Goal: Task Accomplishment & Management: Complete application form

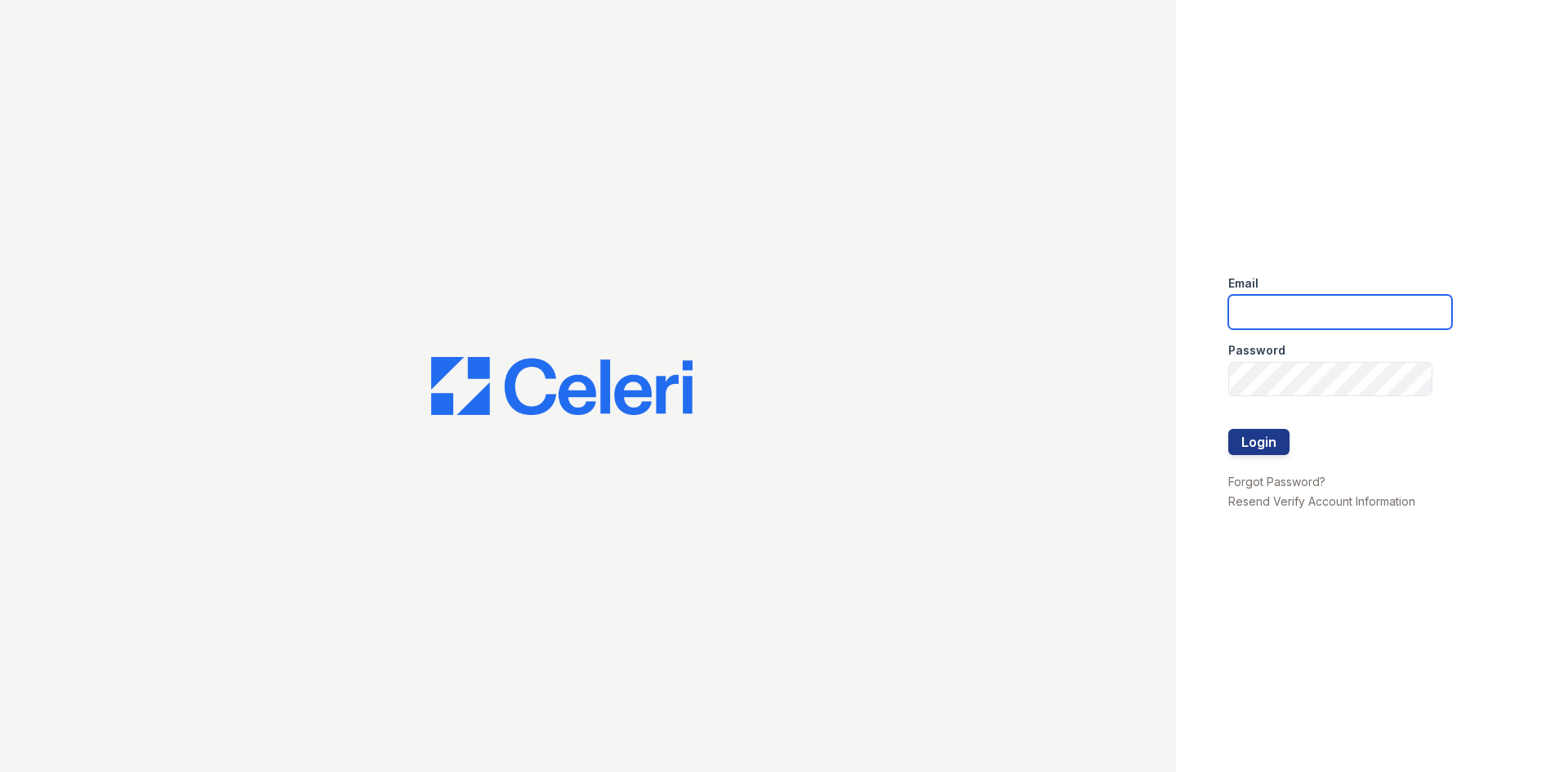
click at [1332, 325] on input "email" at bounding box center [1339, 311] width 223 height 35
type input "[EMAIL_ADDRESS][DOMAIN_NAME]"
click at [1304, 402] on div at bounding box center [1339, 412] width 223 height 33
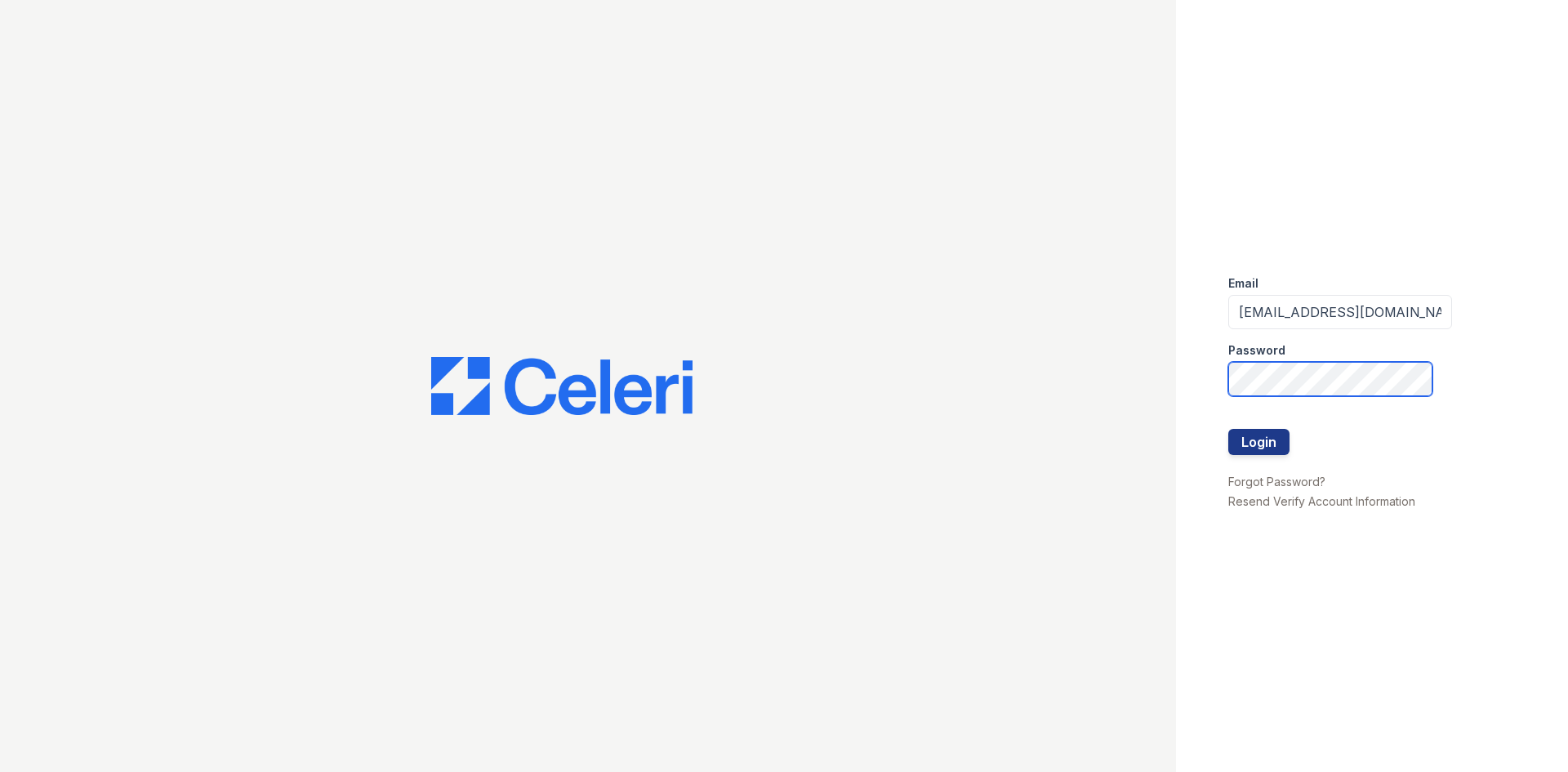
click at [1228, 429] on button "Login" at bounding box center [1259, 442] width 62 height 26
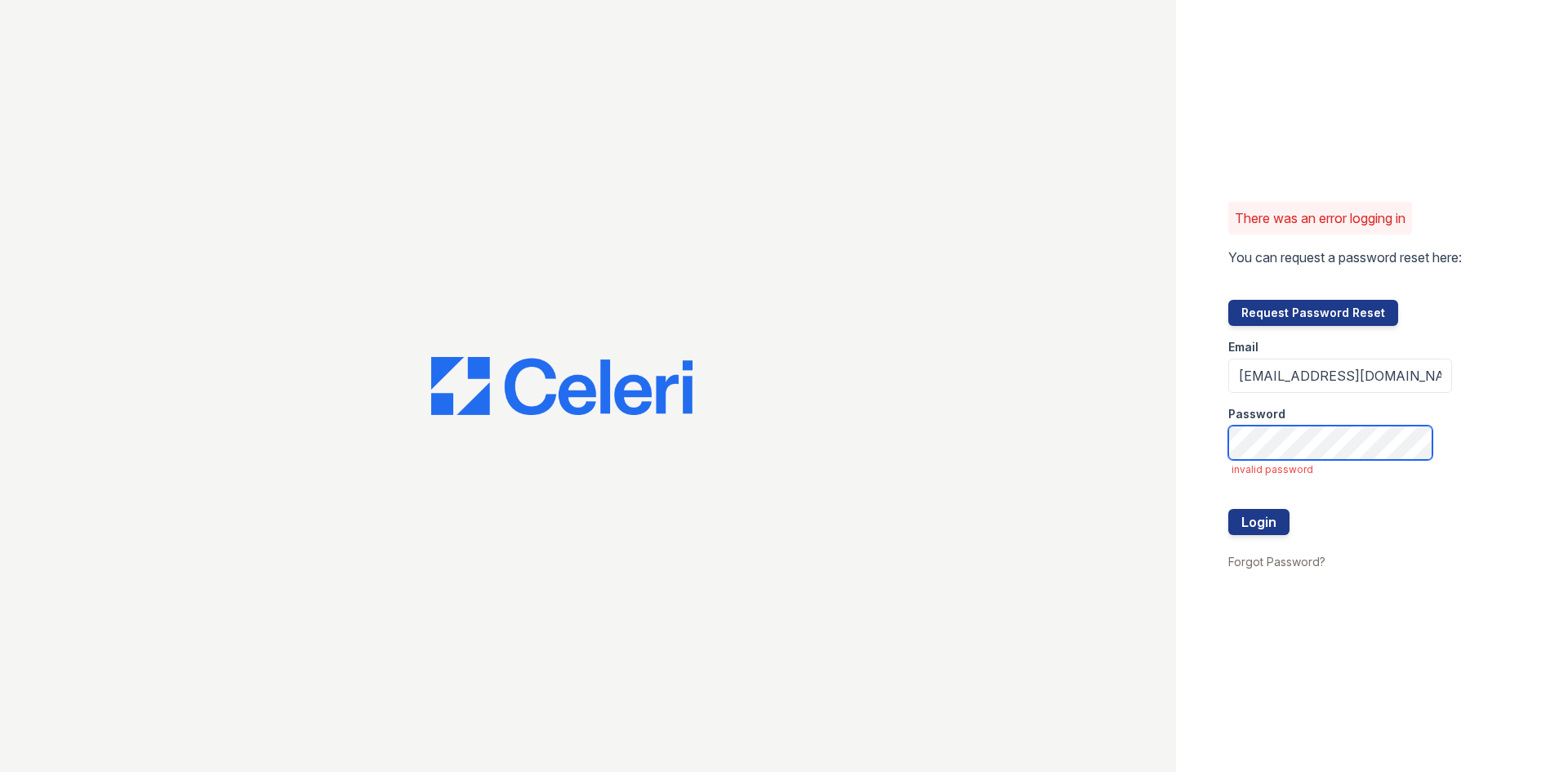
click at [1228, 508] on button "Login" at bounding box center [1259, 522] width 62 height 26
click at [1271, 513] on button "Login" at bounding box center [1259, 522] width 62 height 26
click at [1279, 515] on button "Login" at bounding box center [1259, 522] width 62 height 26
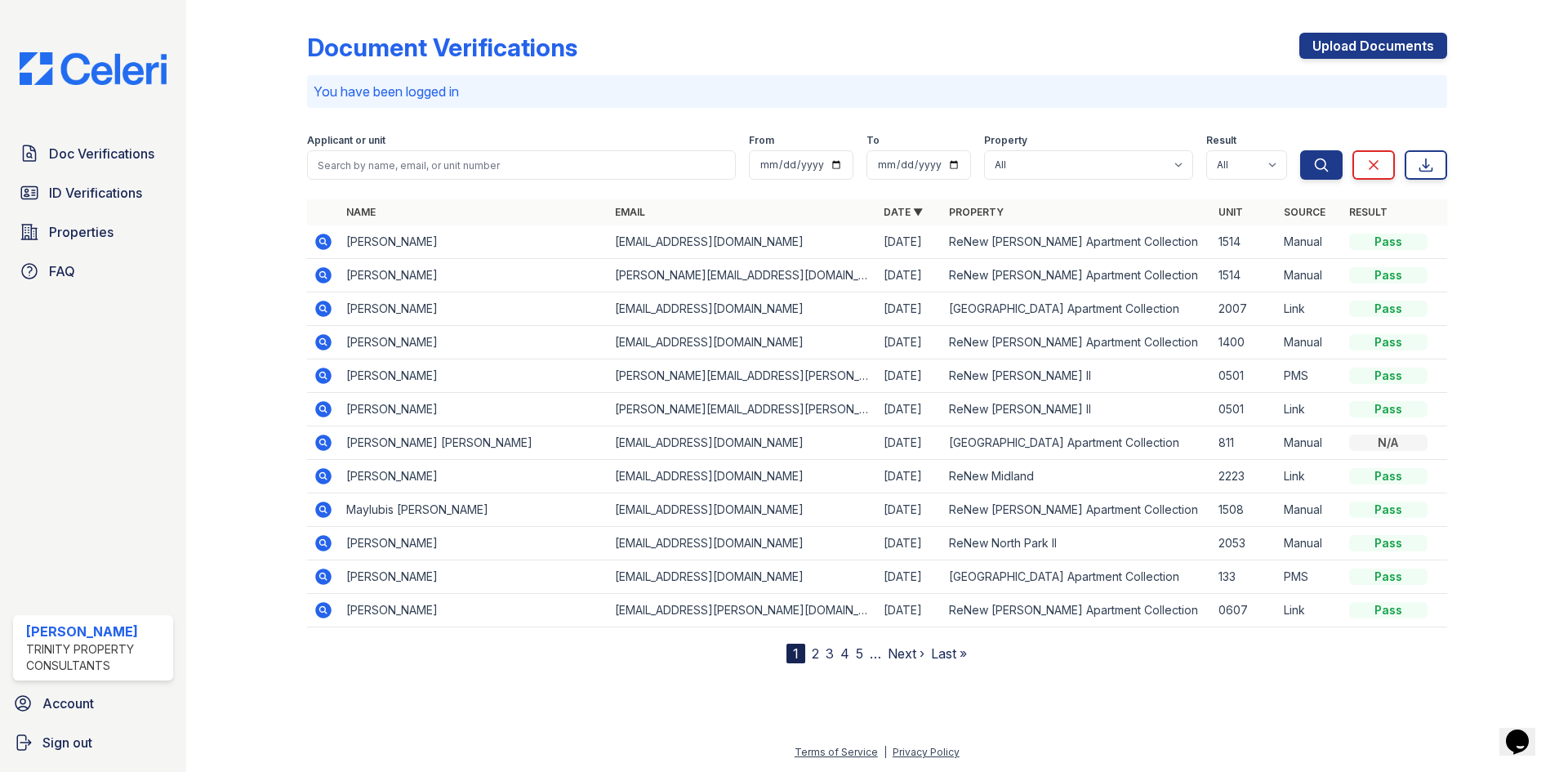
click at [1372, 28] on div "Document Verifications Upload Documents You have been logged in Filter Applican…" at bounding box center [877, 335] width 1140 height 657
click at [1372, 34] on link "Upload Documents" at bounding box center [1373, 46] width 148 height 26
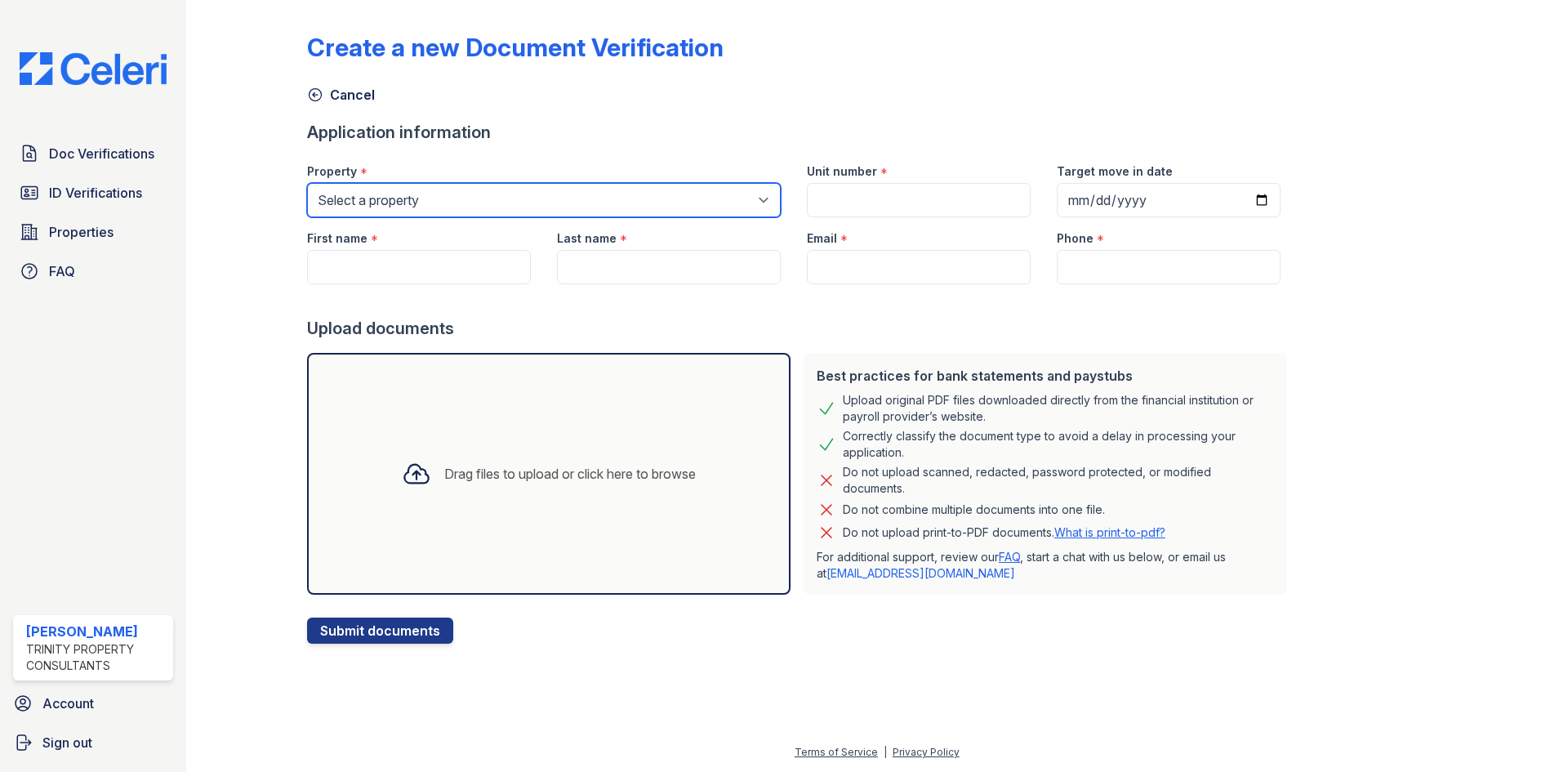
click at [521, 193] on select "Select a property [GEOGRAPHIC_DATA][PERSON_NAME] Alturas Eleventh [GEOGRAPHIC_D…" at bounding box center [544, 200] width 474 height 35
select select "62"
click at [307, 183] on select "Select a property [GEOGRAPHIC_DATA][PERSON_NAME] Alturas Eleventh [GEOGRAPHIC_D…" at bounding box center [544, 200] width 474 height 35
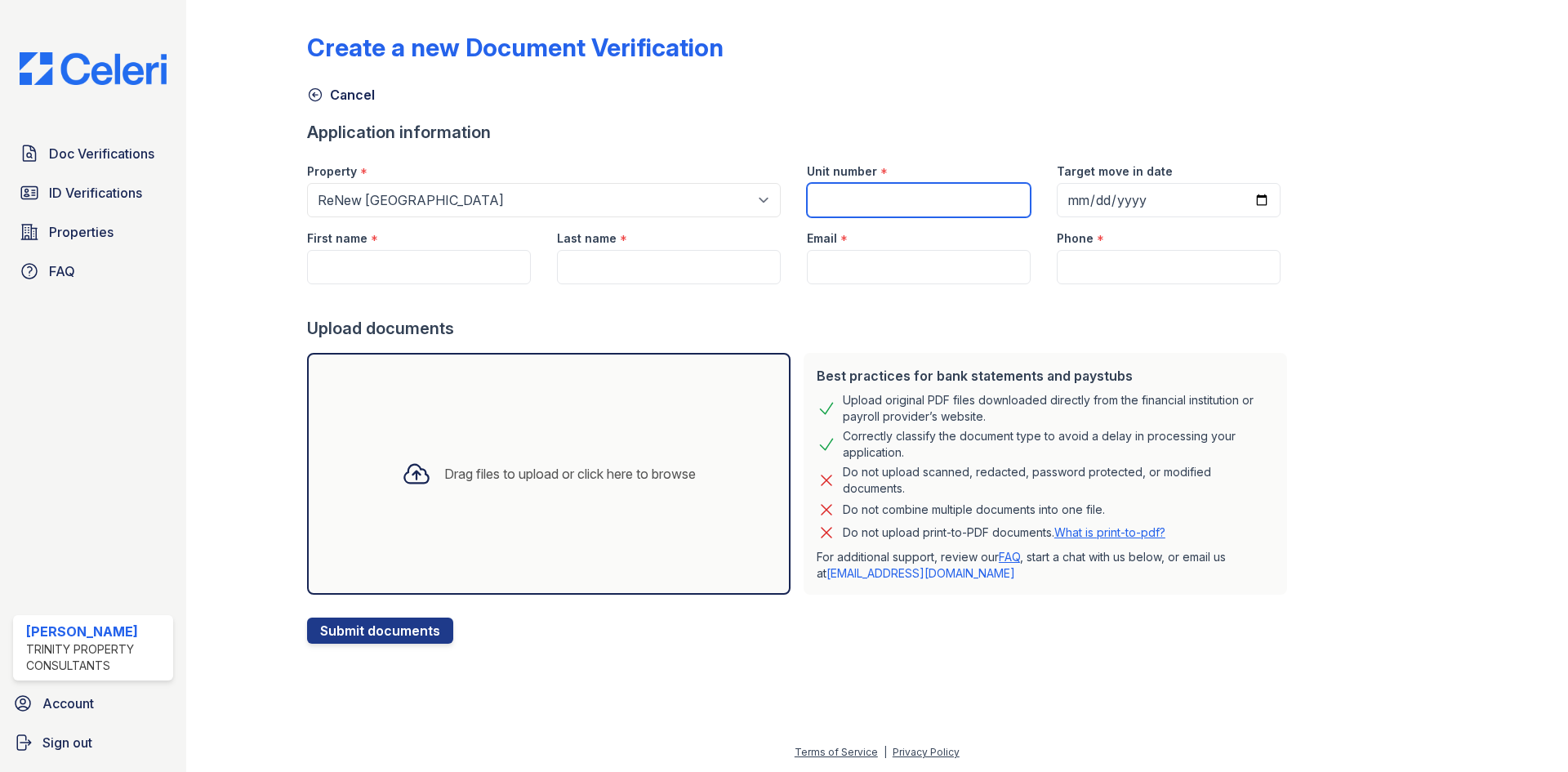
click at [892, 201] on input "Unit number" at bounding box center [918, 200] width 223 height 35
type input "303"
click at [1057, 194] on input "Target move in date" at bounding box center [1168, 200] width 223 height 35
type input "[DATE]"
click at [426, 268] on input "First name" at bounding box center [419, 266] width 223 height 35
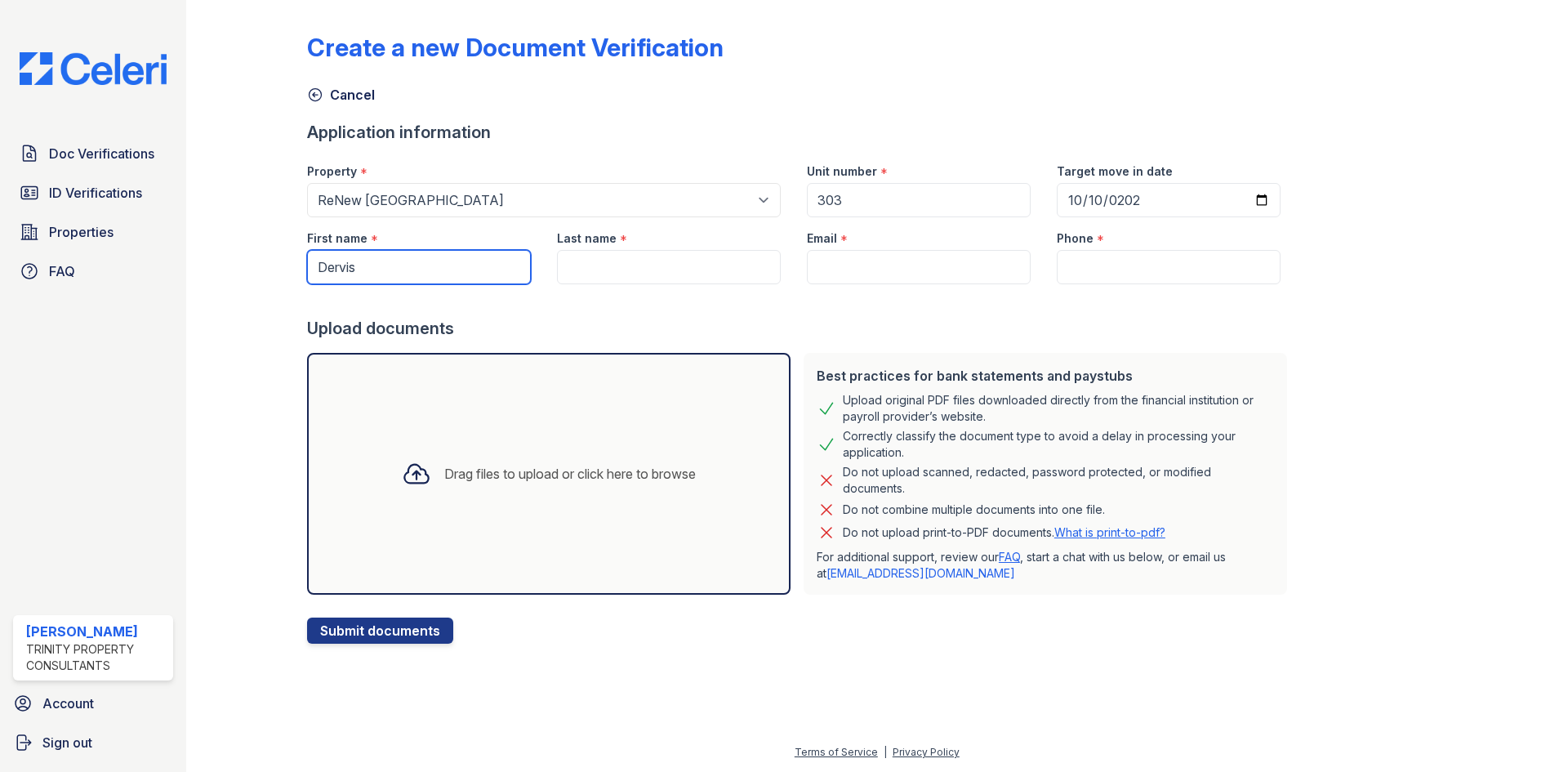
type input "Dervis"
type input "Salguiero"
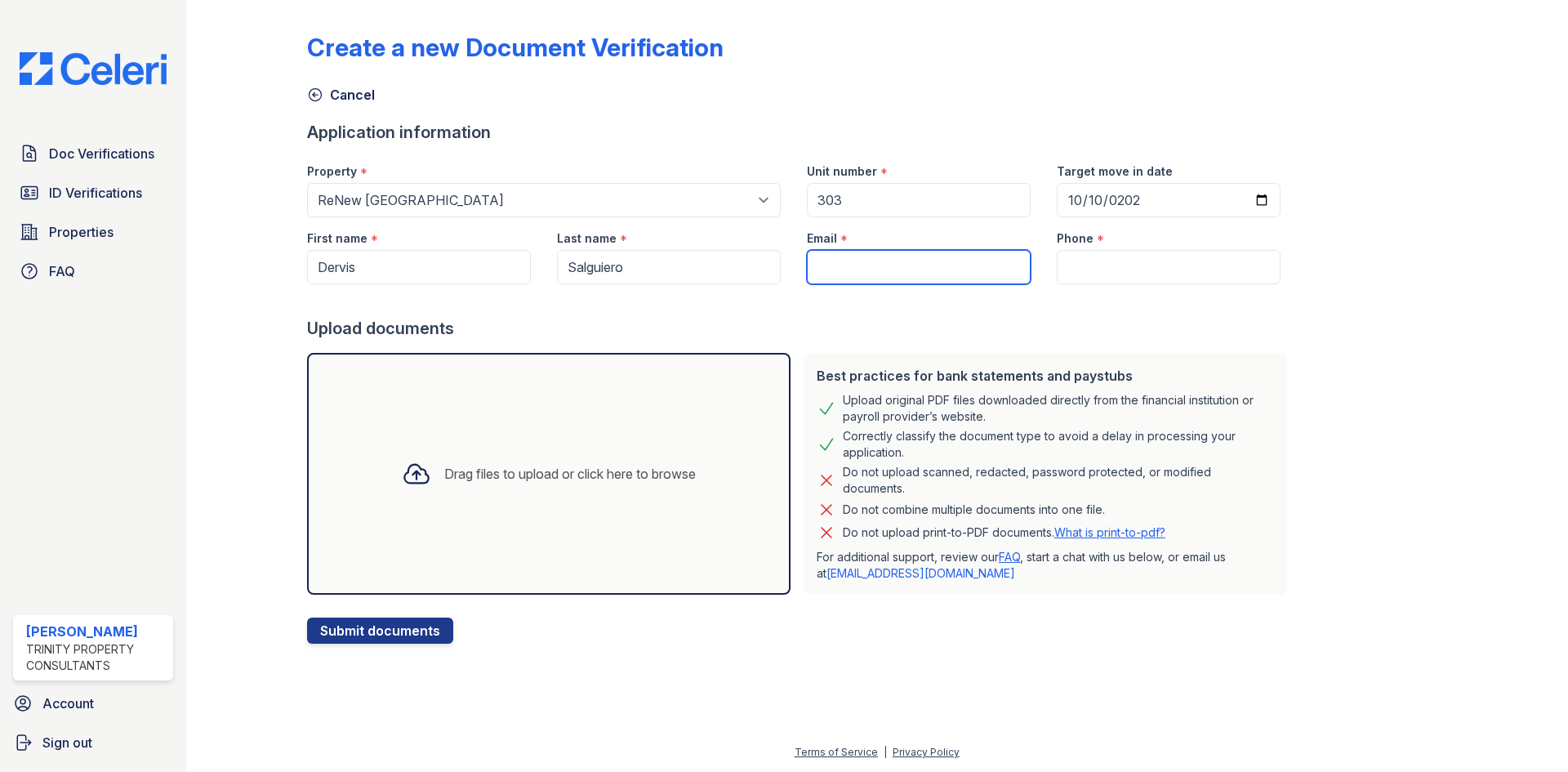
click at [849, 274] on input "Email" at bounding box center [918, 266] width 223 height 35
click at [922, 268] on input "Email" at bounding box center [918, 266] width 223 height 35
type input "[EMAIL_ADDRESS][DOMAIN_NAME]"
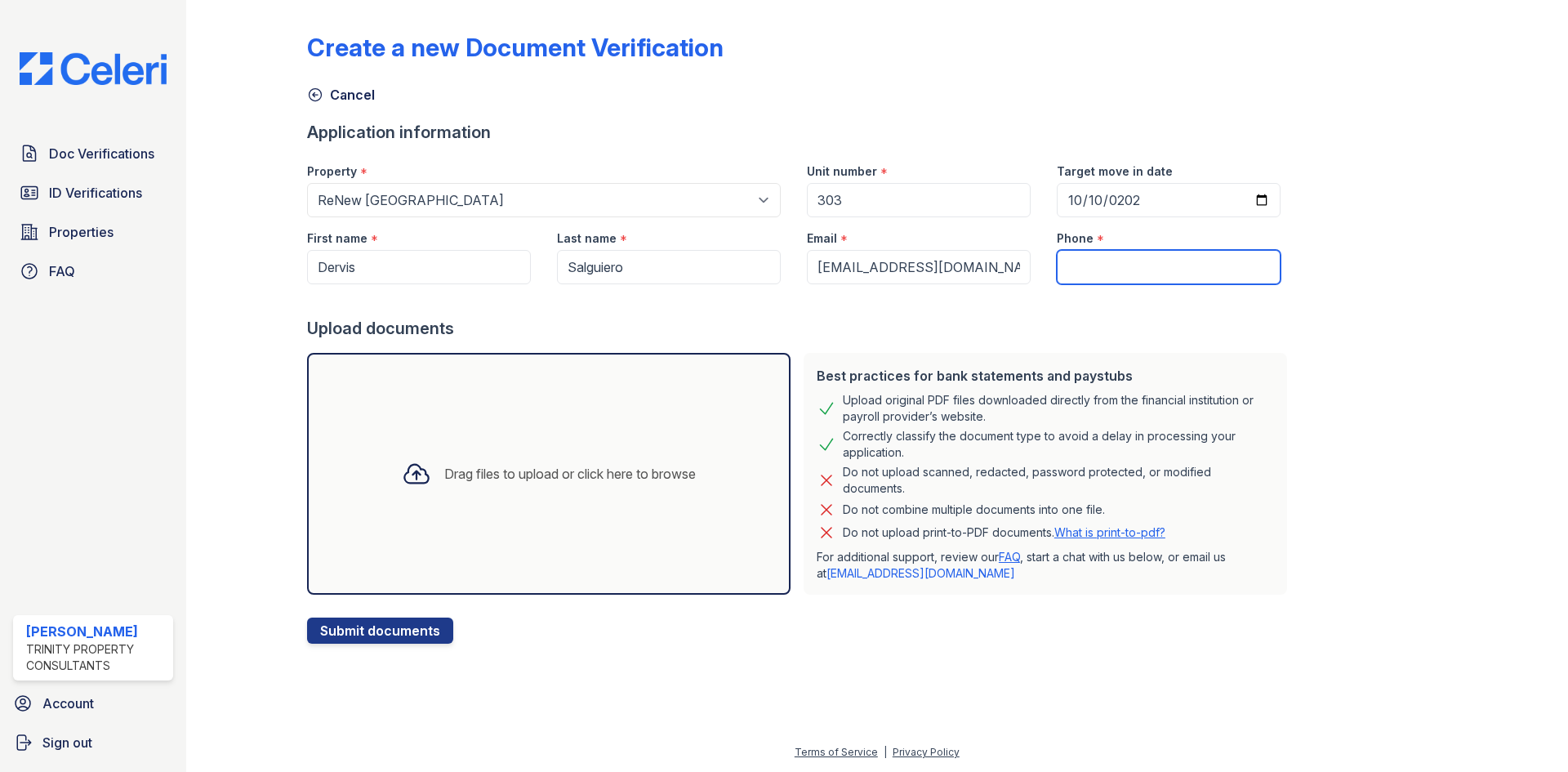
click at [1187, 256] on input "Phone" at bounding box center [1168, 266] width 223 height 35
type input "4329012774"
click at [307, 618] on button "Submit documents" at bounding box center [380, 631] width 146 height 26
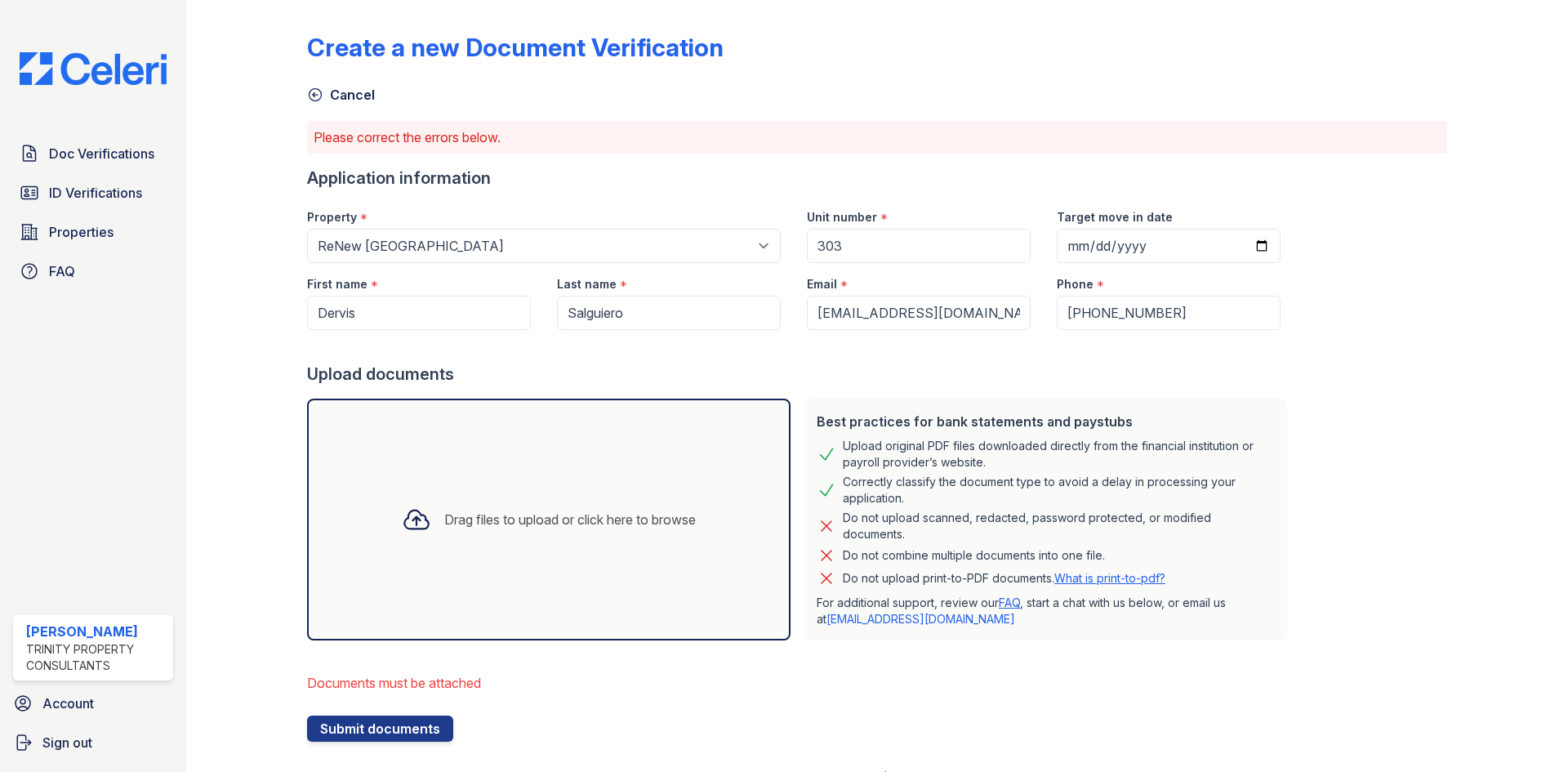
click at [495, 565] on div "Drag files to upload or click here to browse" at bounding box center [549, 519] width 483 height 242
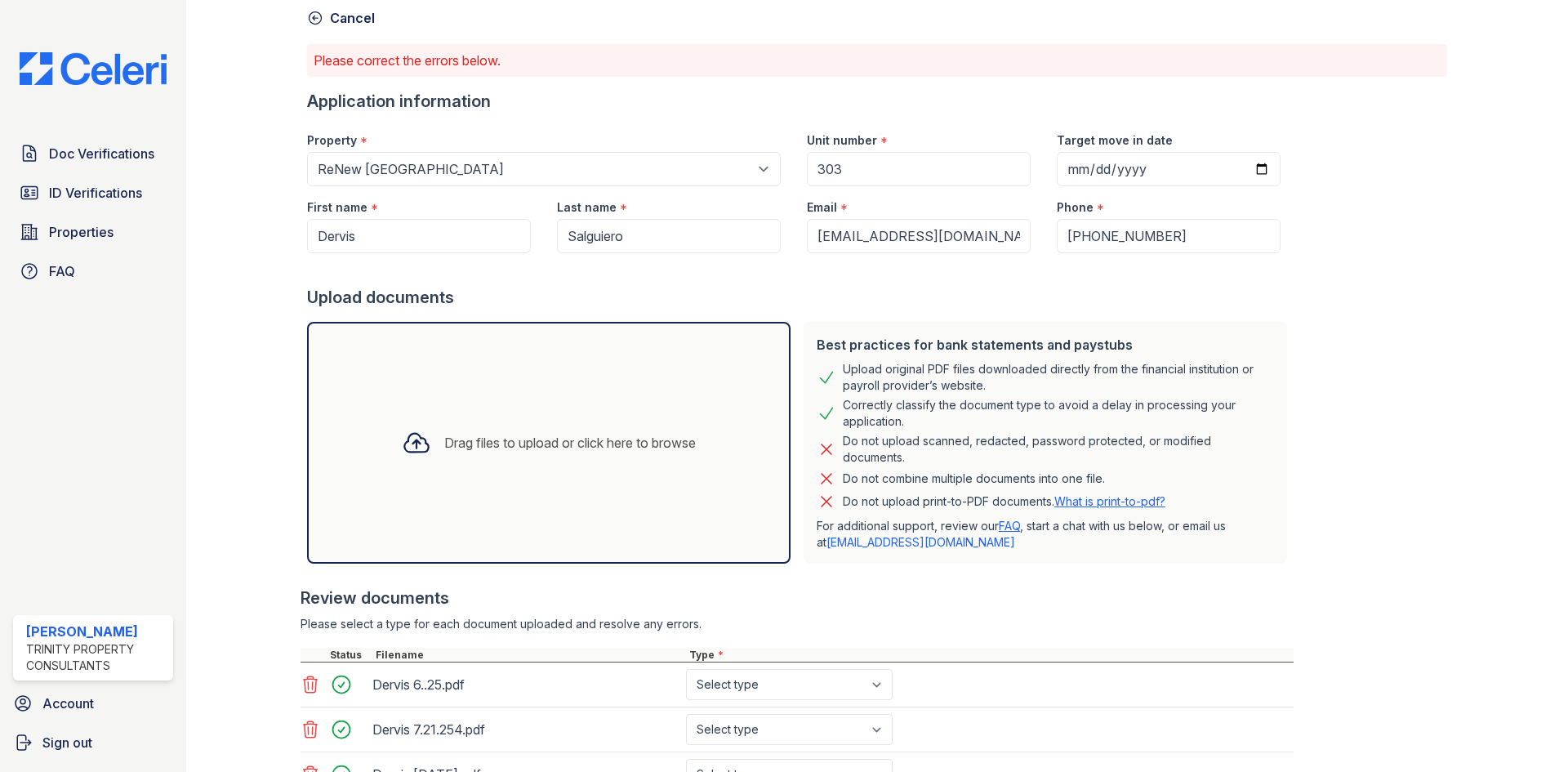
scroll to position [268, 0]
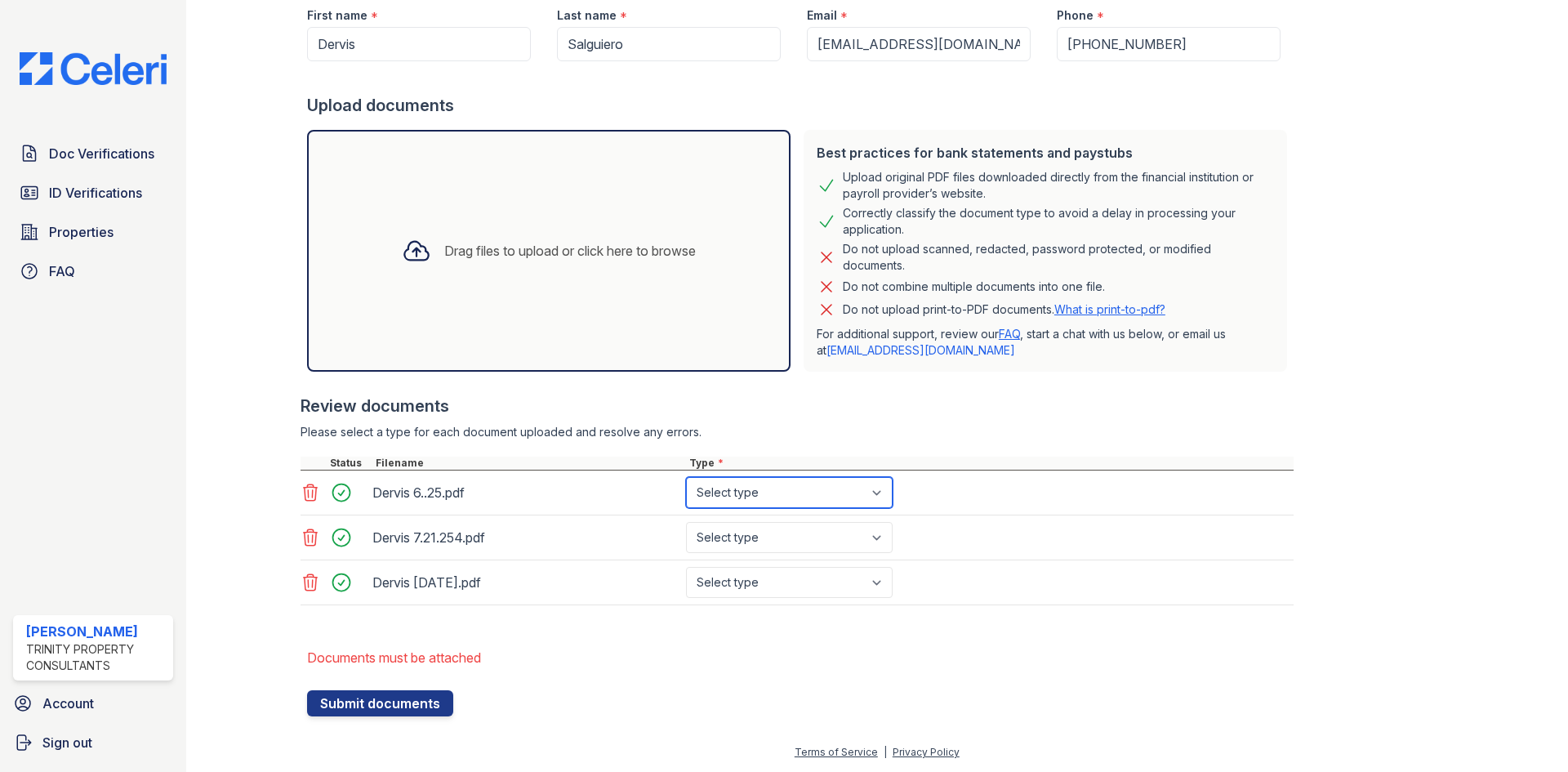
click at [751, 504] on select "Select type Paystub Bank Statement Offer Letter Tax Documents Benefit Award Let…" at bounding box center [789, 492] width 207 height 31
select select "bank_statement"
click at [686, 477] on select "Select type Paystub Bank Statement Offer Letter Tax Documents Benefit Award Let…" at bounding box center [789, 492] width 207 height 31
click at [760, 544] on select "Select type Paystub Bank Statement Offer Letter Tax Documents Benefit Award Let…" at bounding box center [789, 536] width 207 height 31
select select "bank_statement"
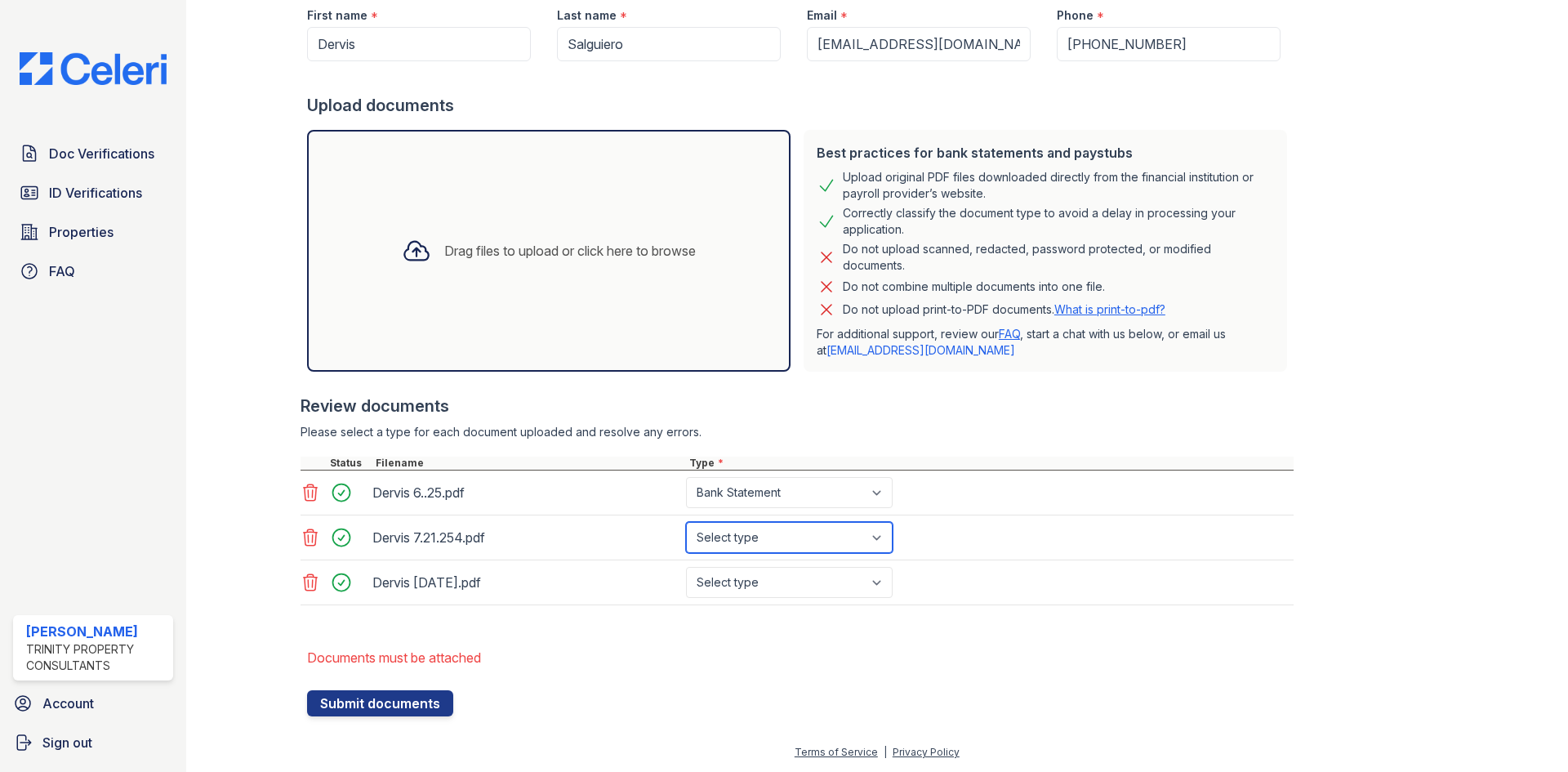
click at [686, 522] on select "Select type Paystub Bank Statement Offer Letter Tax Documents Benefit Award Let…" at bounding box center [789, 536] width 207 height 31
click at [762, 578] on select "Select type Paystub Bank Statement Offer Letter Tax Documents Benefit Award Let…" at bounding box center [789, 581] width 207 height 31
select select "bank_statement"
click at [686, 566] on select "Select type Paystub Bank Statement Offer Letter Tax Documents Benefit Award Let…" at bounding box center [789, 581] width 207 height 31
click at [752, 641] on li "Documents must be attached" at bounding box center [801, 657] width 987 height 33
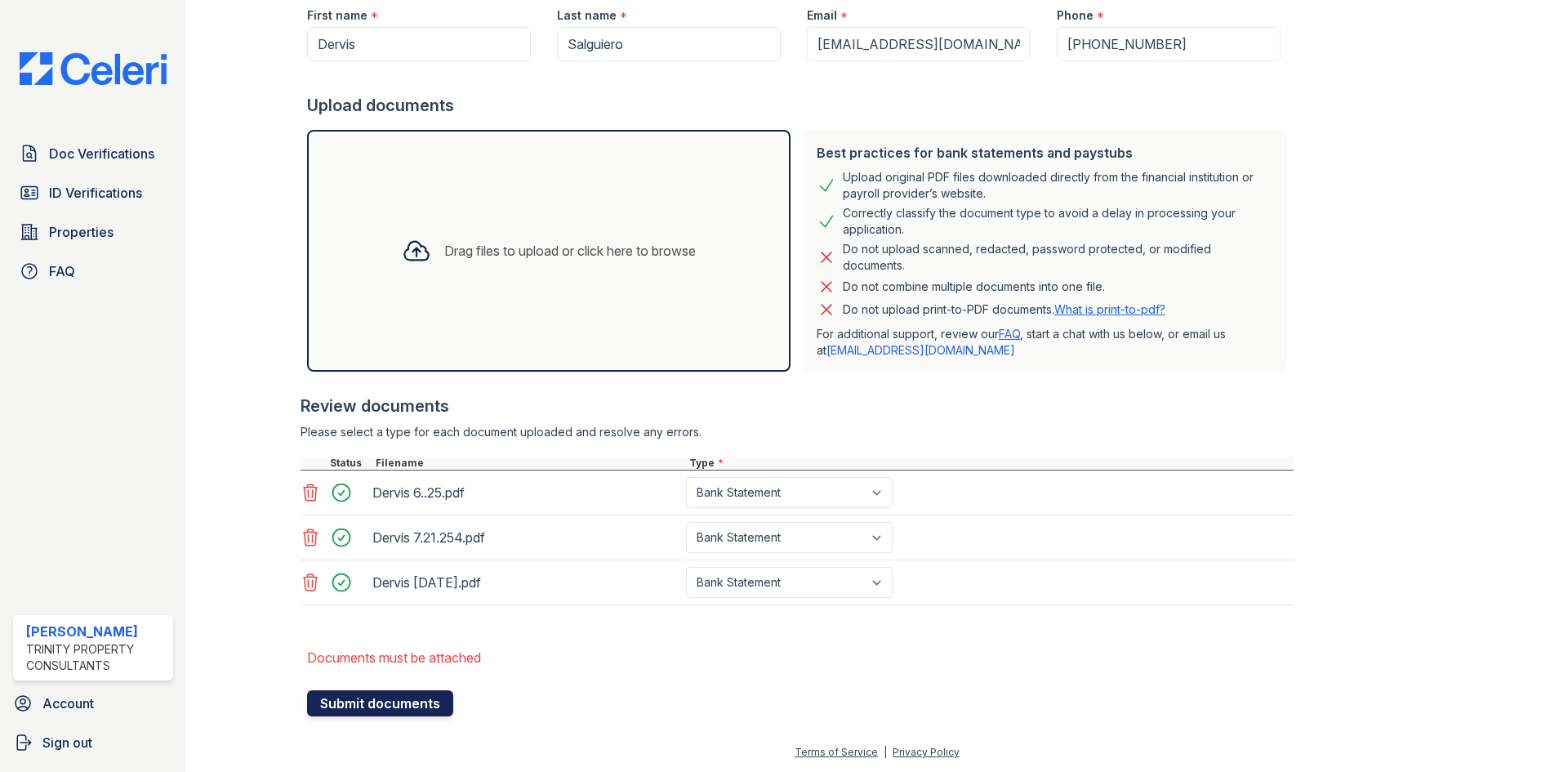
click at [405, 708] on button "Submit documents" at bounding box center [380, 703] width 146 height 26
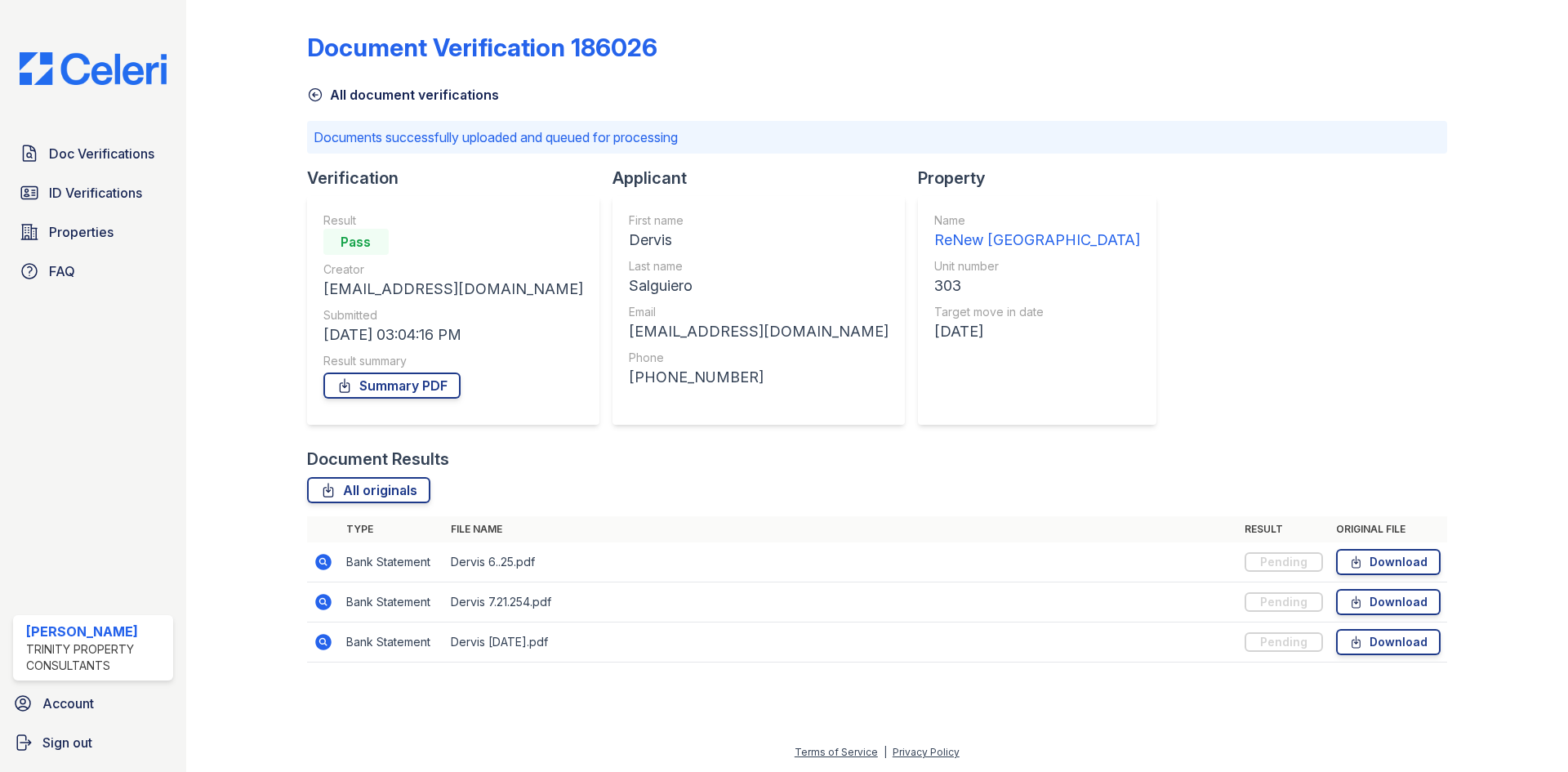
drag, startPoint x: 64, startPoint y: 143, endPoint x: 708, endPoint y: 552, distance: 762.9
click at [65, 144] on link "Doc Verifications" at bounding box center [93, 153] width 160 height 33
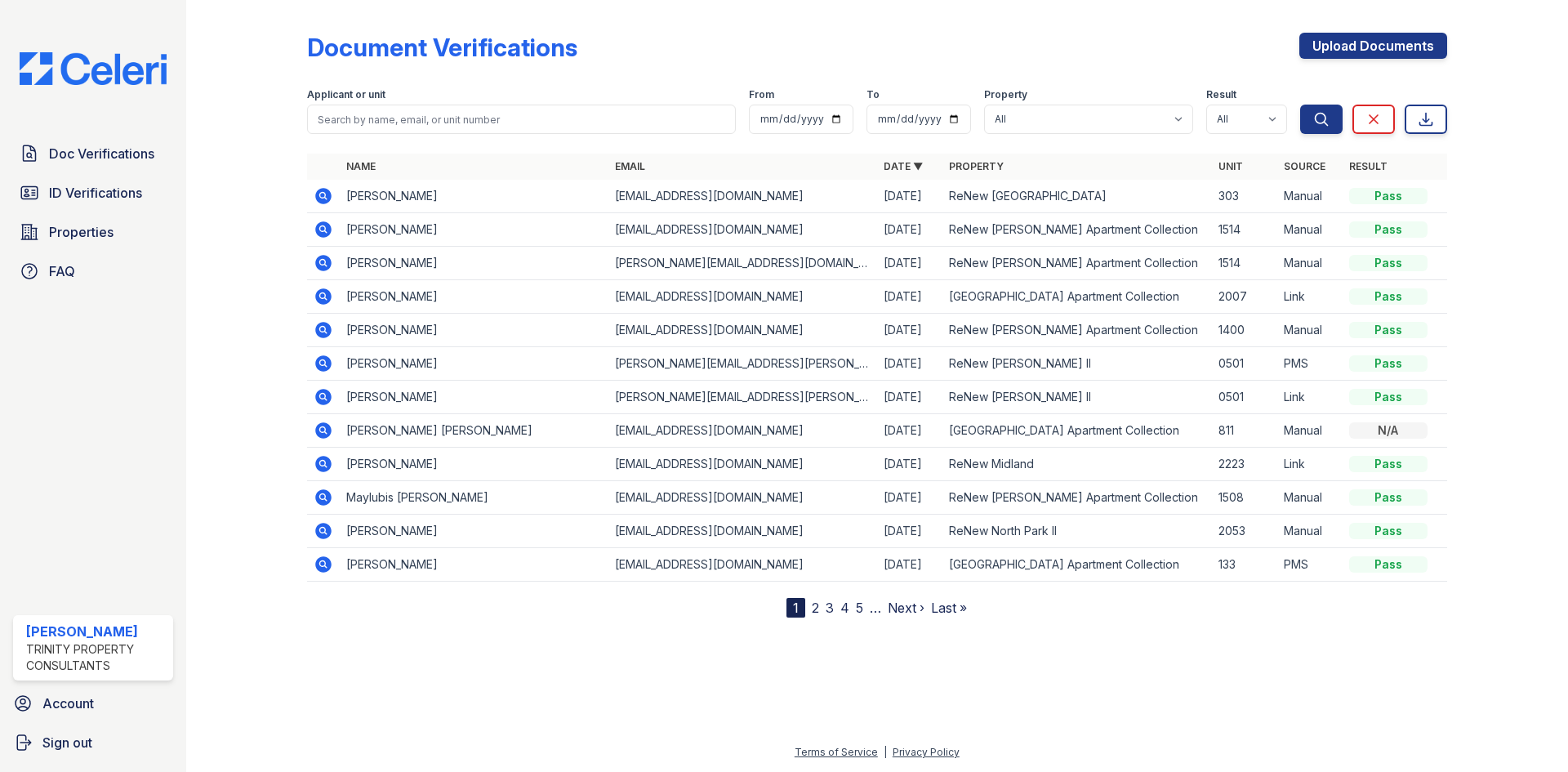
drag, startPoint x: 641, startPoint y: 279, endPoint x: 573, endPoint y: 453, distance: 186.8
click at [641, 279] on td "[PERSON_NAME][EMAIL_ADDRESS][DOMAIN_NAME]" at bounding box center [742, 264] width 268 height 34
drag, startPoint x: 93, startPoint y: 202, endPoint x: 189, endPoint y: 179, distance: 98.7
click at [93, 202] on span "ID Verifications" at bounding box center [95, 193] width 93 height 20
click at [373, 121] on input "search" at bounding box center [521, 119] width 429 height 29
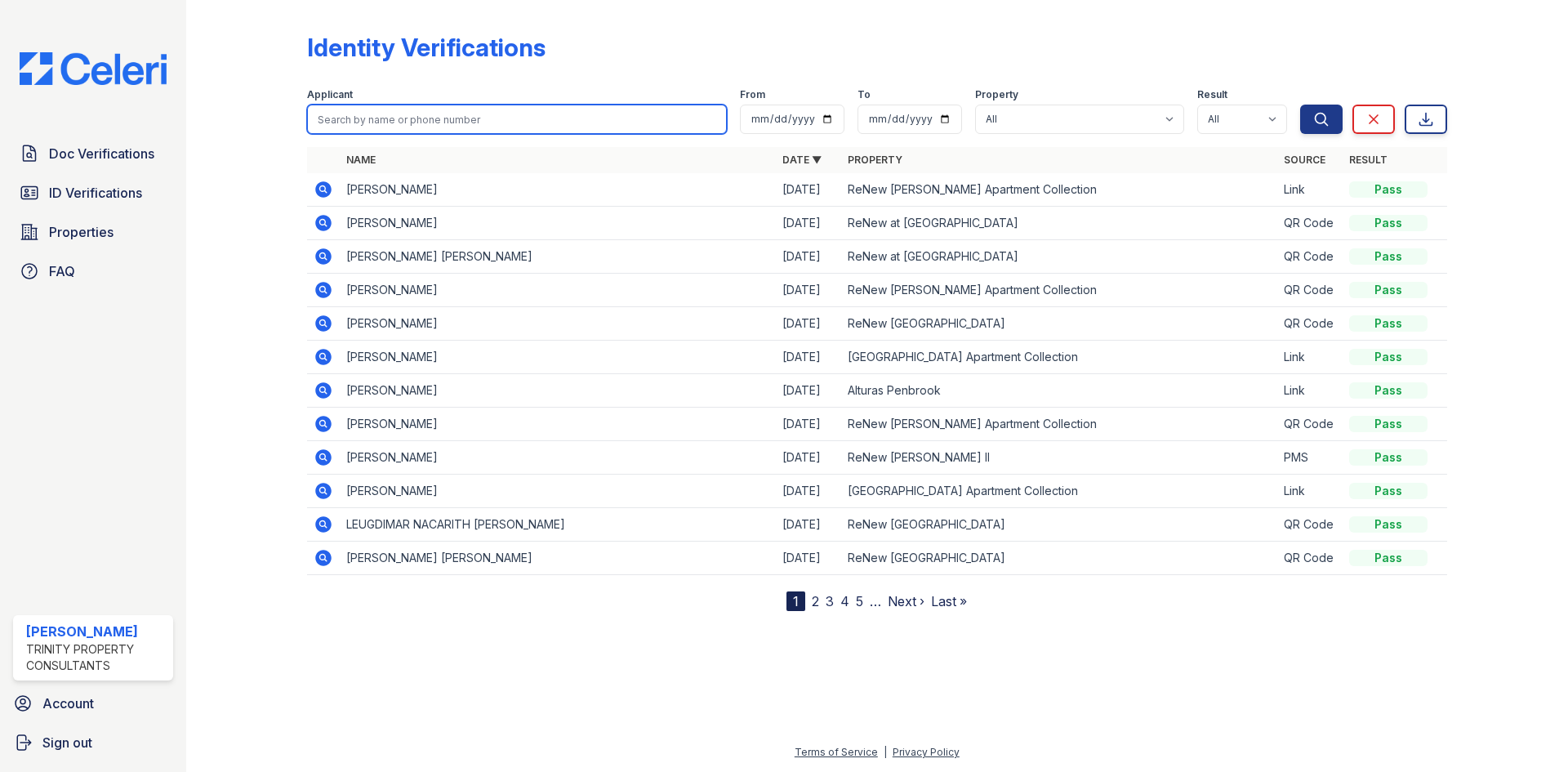
click at [373, 121] on input "search" at bounding box center [517, 119] width 420 height 29
click at [403, 126] on input "search" at bounding box center [517, 119] width 420 height 29
type input "dervis"
click at [1300, 105] on button "Search" at bounding box center [1320, 119] width 42 height 29
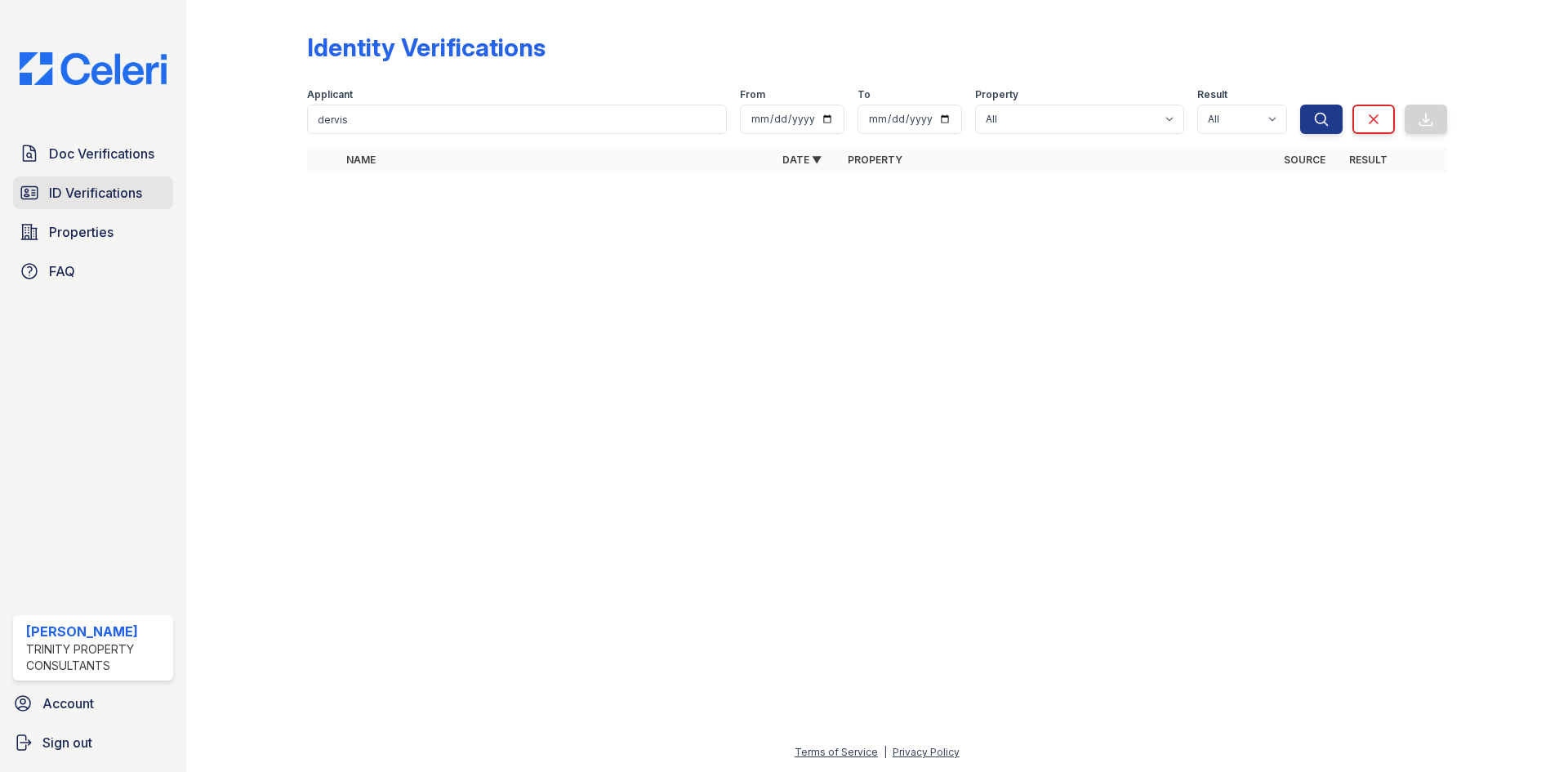
click at [132, 209] on link "ID Verifications" at bounding box center [93, 193] width 160 height 33
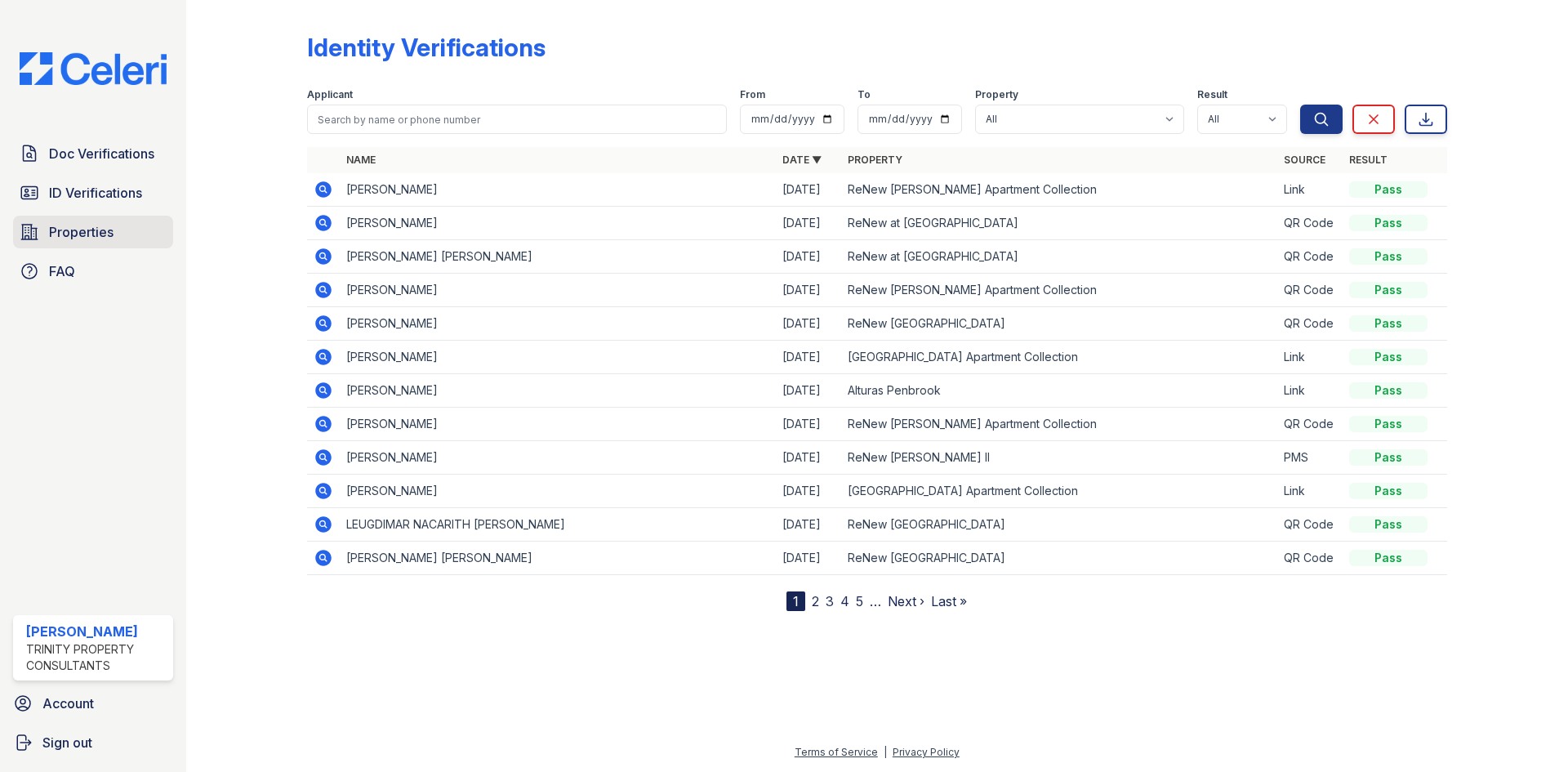
click at [131, 239] on link "Properties" at bounding box center [93, 232] width 160 height 33
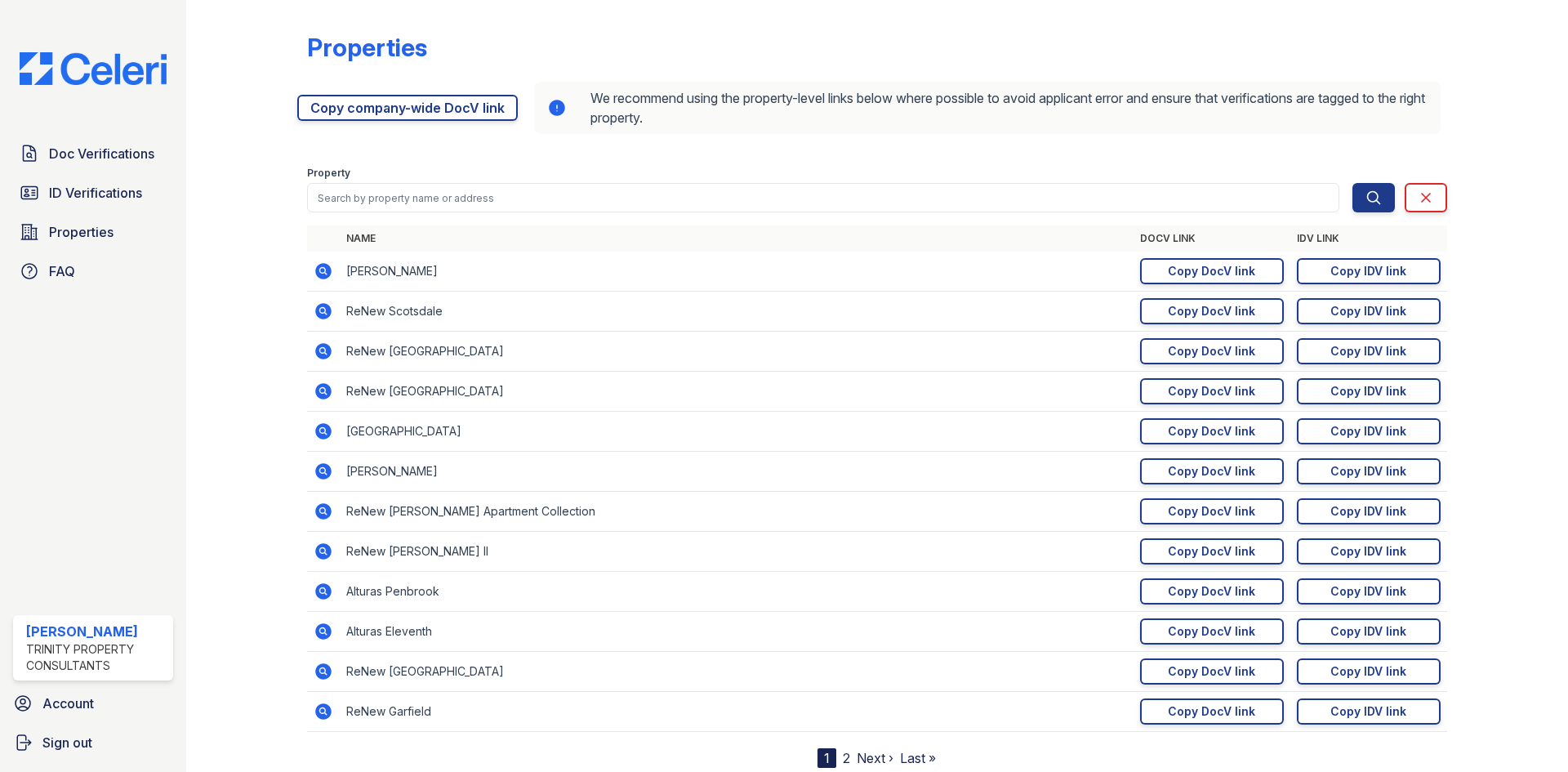
click at [131, 239] on link "Properties" at bounding box center [93, 232] width 160 height 33
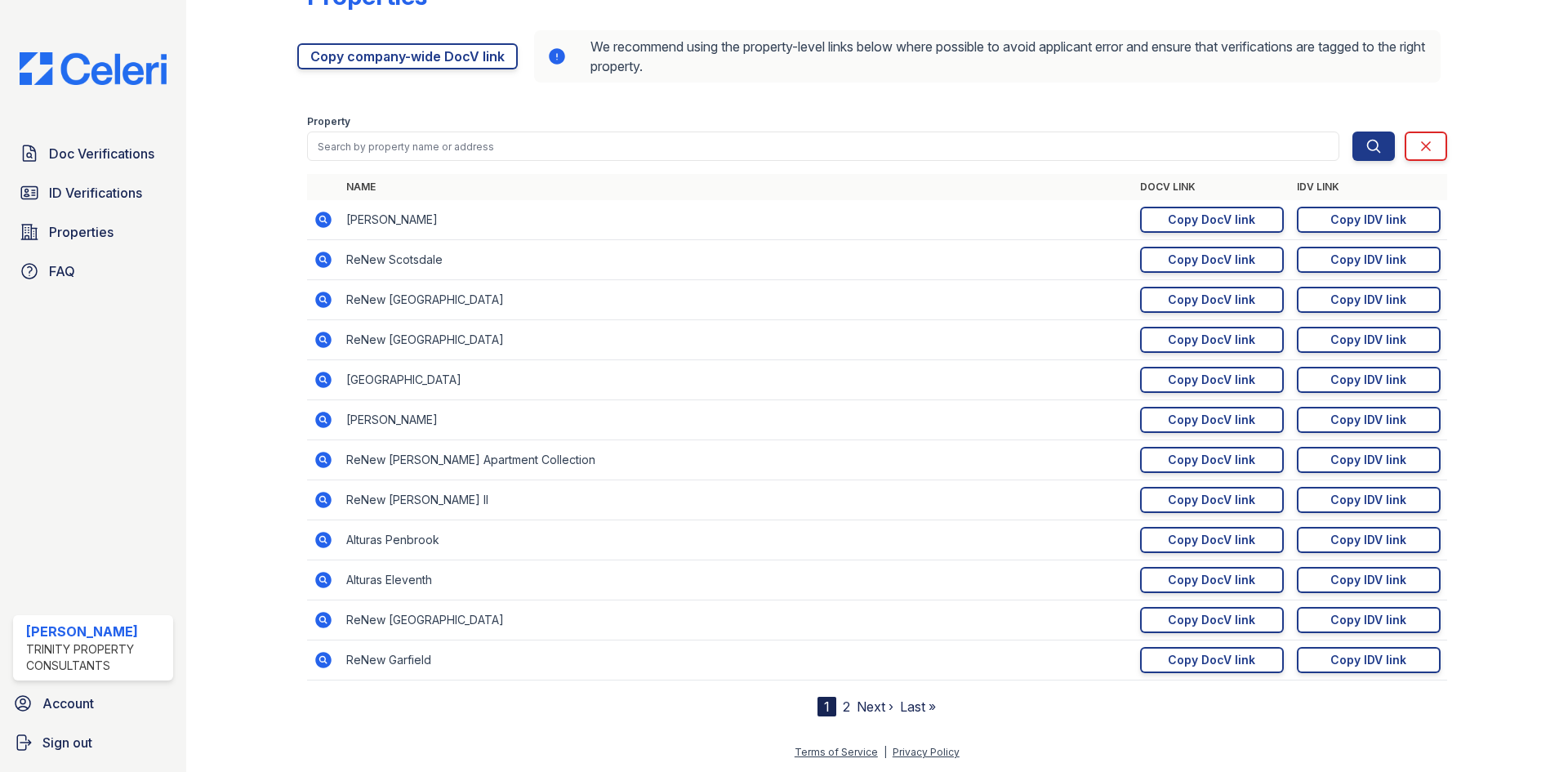
click at [843, 708] on link "2" at bounding box center [847, 706] width 7 height 16
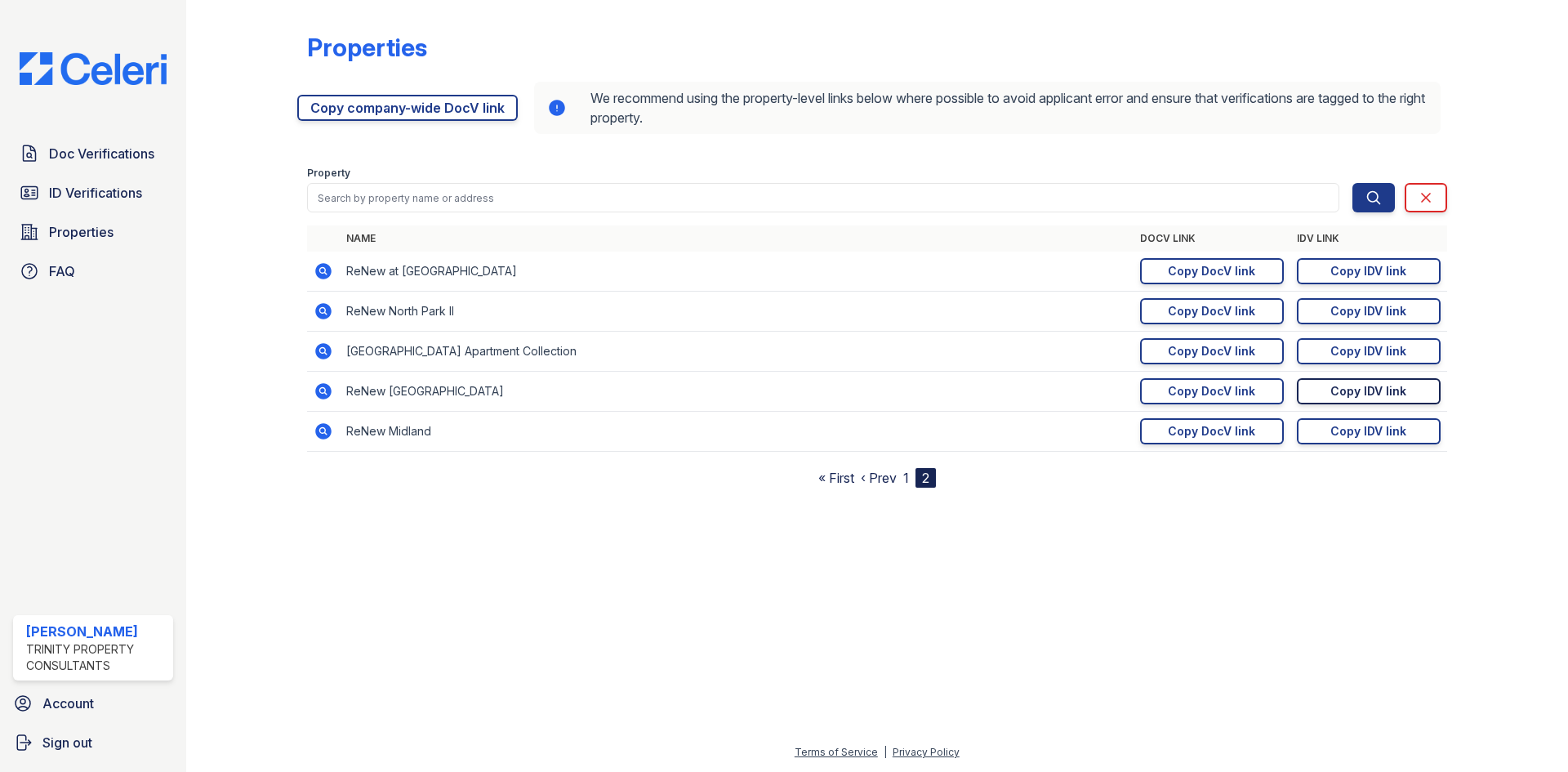
click at [1331, 393] on div "Copy IDV link" at bounding box center [1367, 391] width 76 height 16
click at [1246, 392] on div "Copy DocV link" at bounding box center [1212, 391] width 88 height 16
